Goal: Task Accomplishment & Management: Use online tool/utility

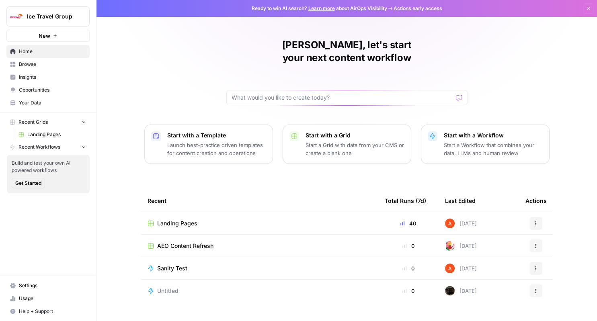
click at [204, 220] on div "Landing Pages" at bounding box center [260, 224] width 224 height 8
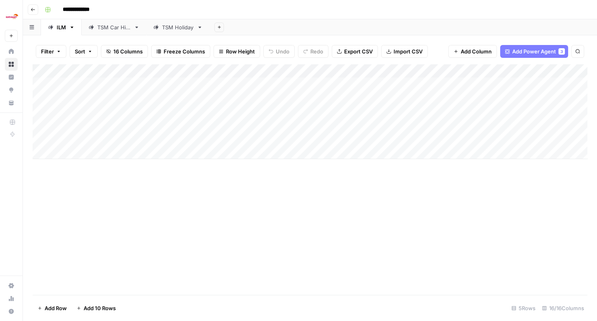
click at [113, 31] on div "TSM Car Hire" at bounding box center [113, 27] width 33 height 8
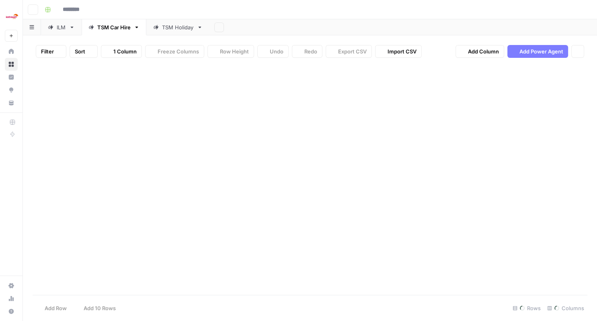
type input "**********"
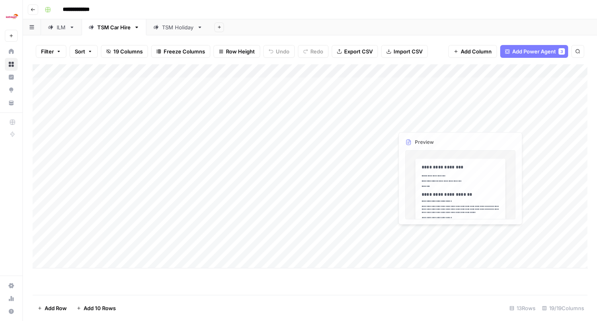
click at [349, 123] on div "Add Column" at bounding box center [310, 166] width 555 height 204
click at [246, 122] on div "Add Column" at bounding box center [310, 180] width 555 height 232
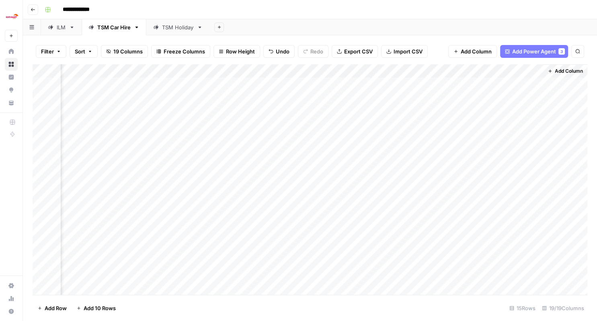
scroll to position [0, 805]
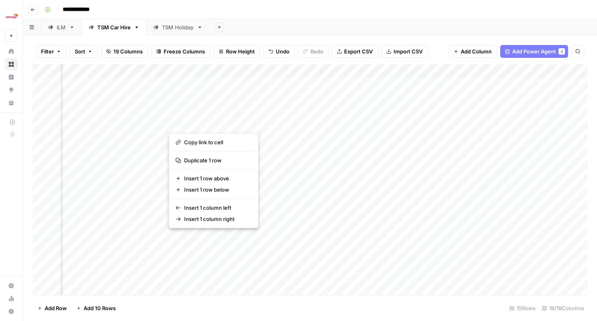
click at [138, 231] on div "Add Column" at bounding box center [310, 180] width 555 height 232
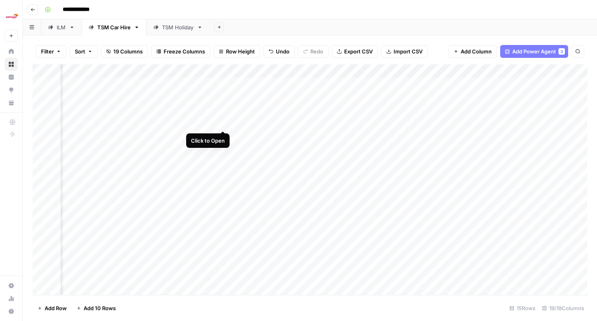
click at [221, 121] on div "Add Column" at bounding box center [310, 180] width 555 height 232
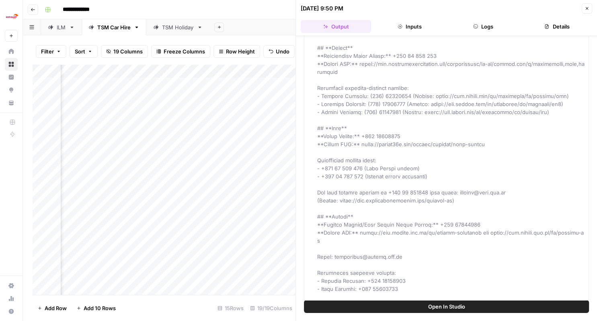
scroll to position [769, 0]
